Goal: Task Accomplishment & Management: Manage account settings

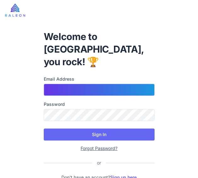
click at [66, 84] on input "Email Address" at bounding box center [99, 90] width 111 height 12
type input "**********"
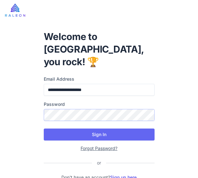
click at [44, 128] on button "Sign In" at bounding box center [99, 134] width 111 height 12
